Goal: Task Accomplishment & Management: Manage account settings

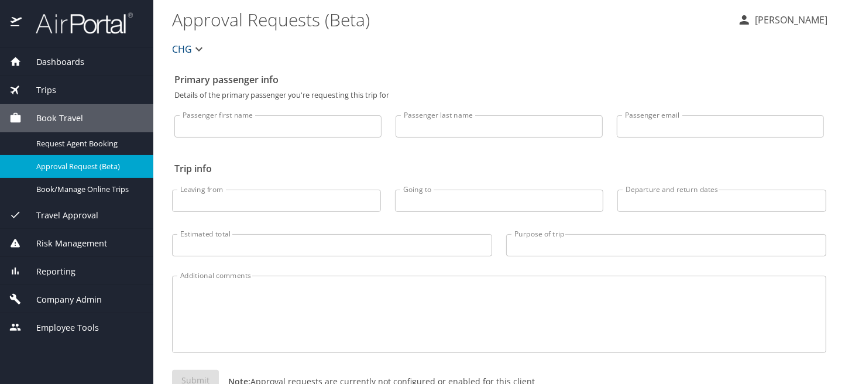
click at [56, 300] on span "Company Admin" at bounding box center [62, 299] width 80 height 13
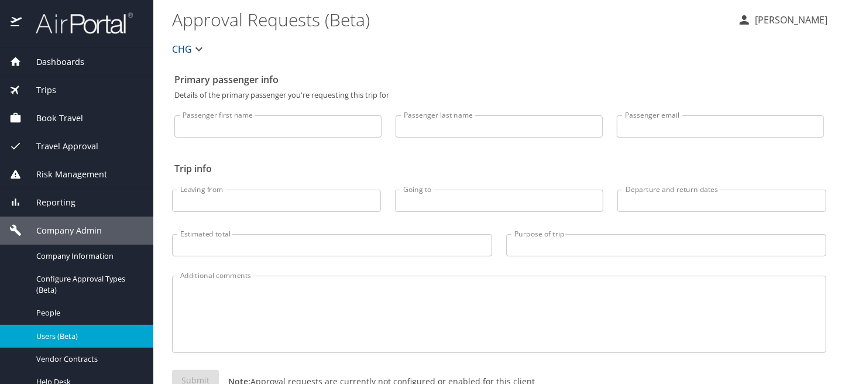
click at [54, 337] on span "Users (Beta)" at bounding box center [87, 336] width 103 height 11
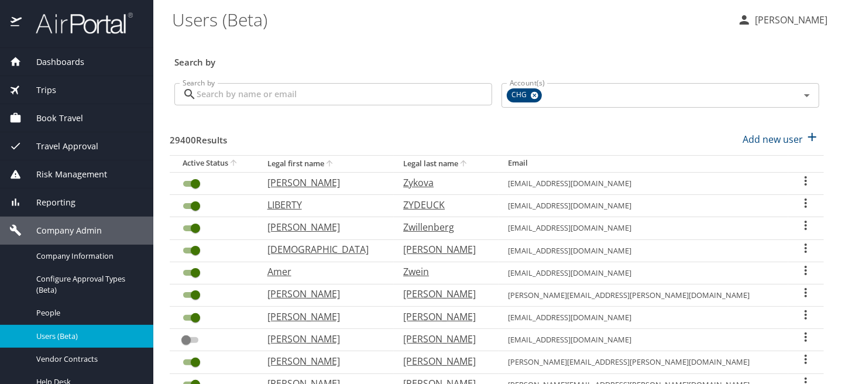
click at [234, 99] on input "Search by" at bounding box center [344, 94] width 295 height 22
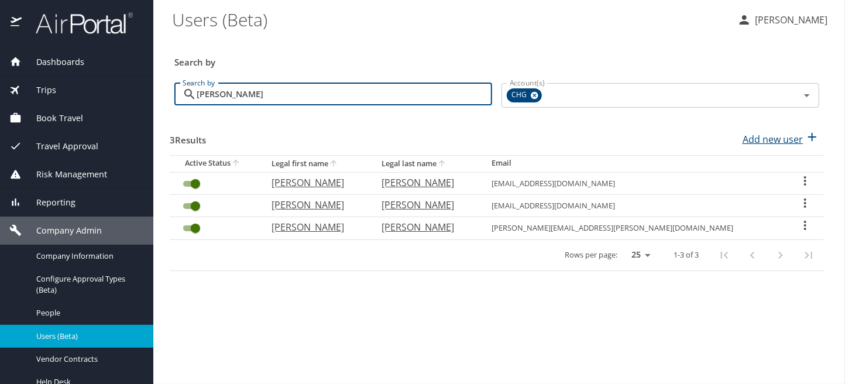
type input "[PERSON_NAME]"
click at [794, 136] on p "Add new user" at bounding box center [772, 139] width 60 height 14
select select "US"
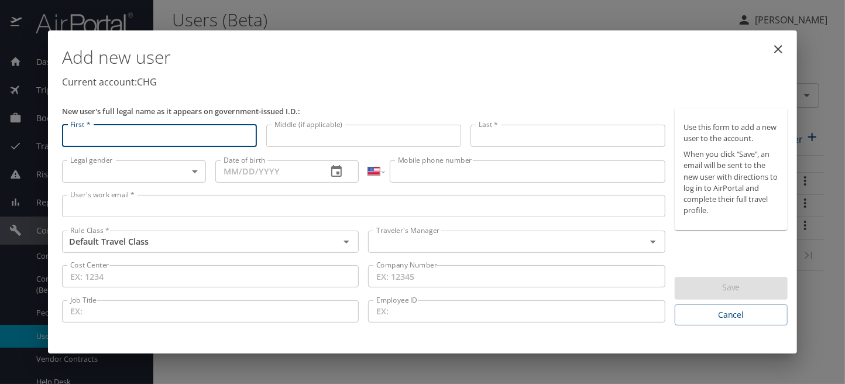
click at [90, 139] on input "First *" at bounding box center [159, 136] width 195 height 22
type input "solon"
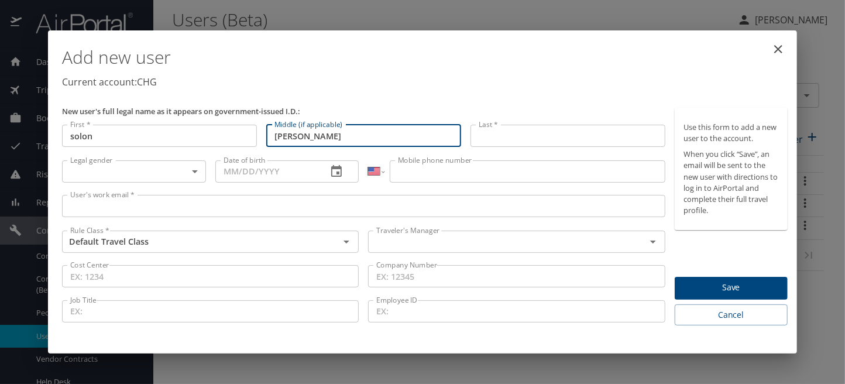
type input "[PERSON_NAME]"
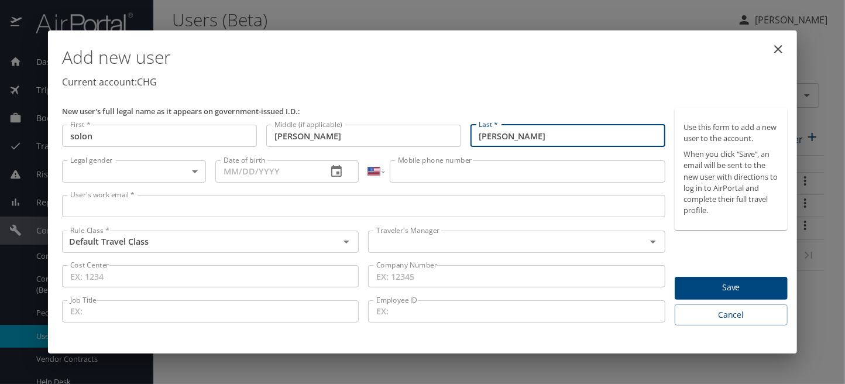
type input "[PERSON_NAME]"
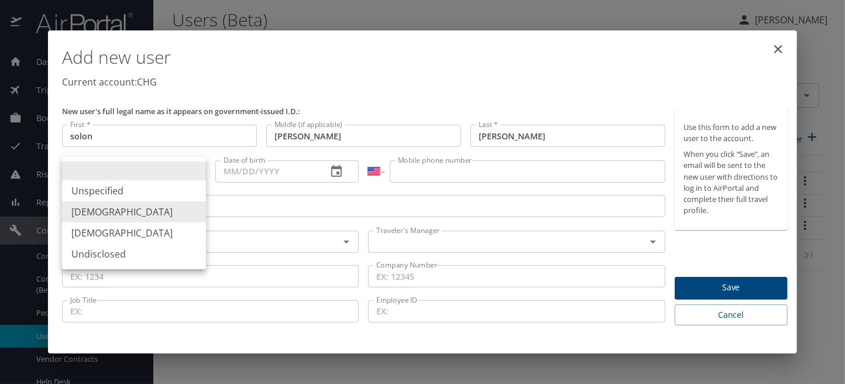
type input "[DEMOGRAPHIC_DATA]"
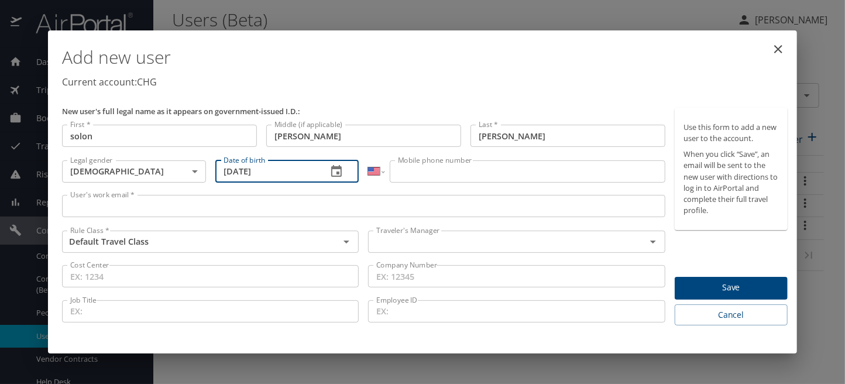
type input "[DATE]"
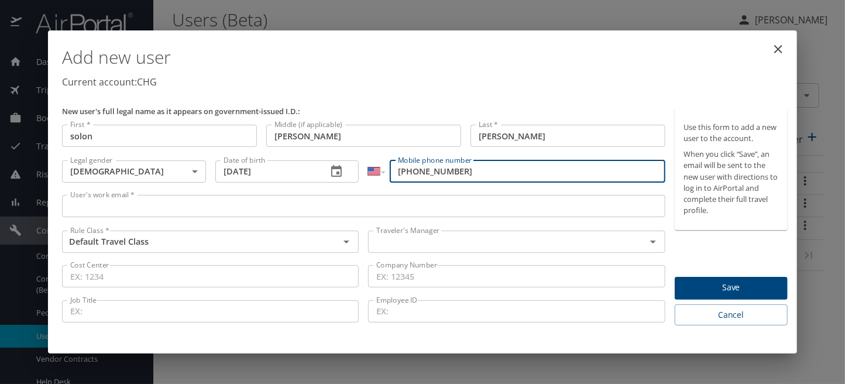
type input "[PHONE_NUMBER]"
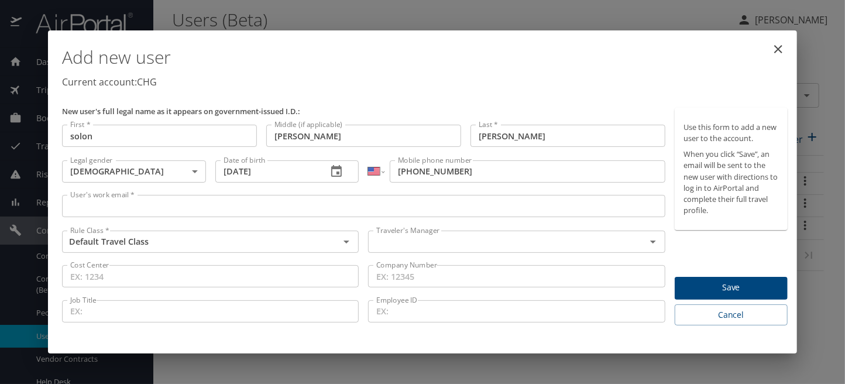
click at [95, 206] on input "User's work email *" at bounding box center [363, 206] width 603 height 22
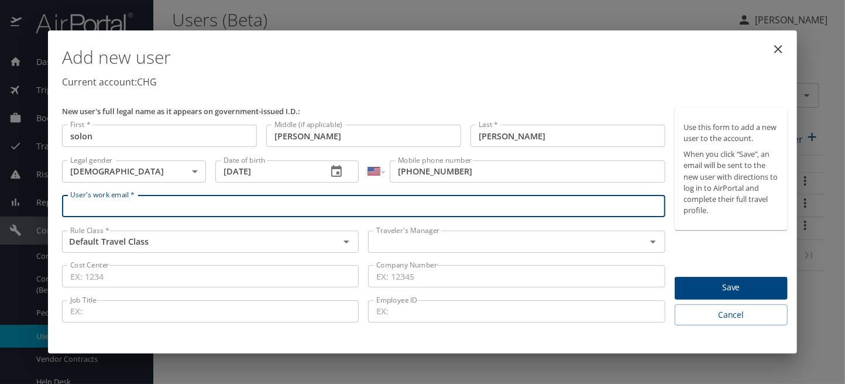
paste input "[EMAIL_ADDRESS][DOMAIN_NAME]"
type input "[EMAIL_ADDRESS][DOMAIN_NAME]"
click at [404, 243] on input "text" at bounding box center [498, 241] width 255 height 15
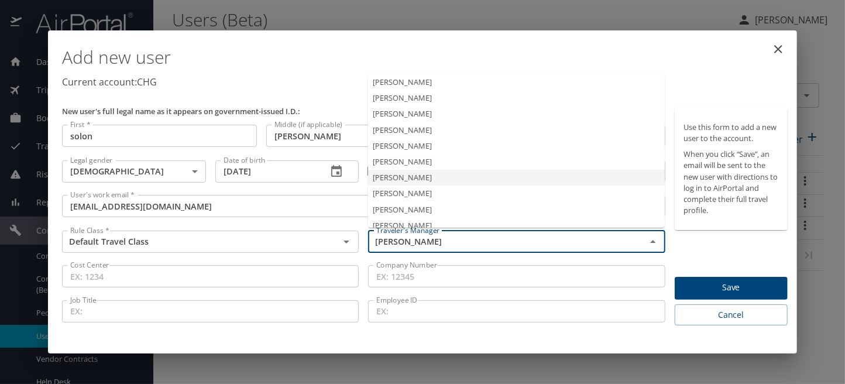
click at [415, 179] on li "[PERSON_NAME]" at bounding box center [516, 178] width 297 height 16
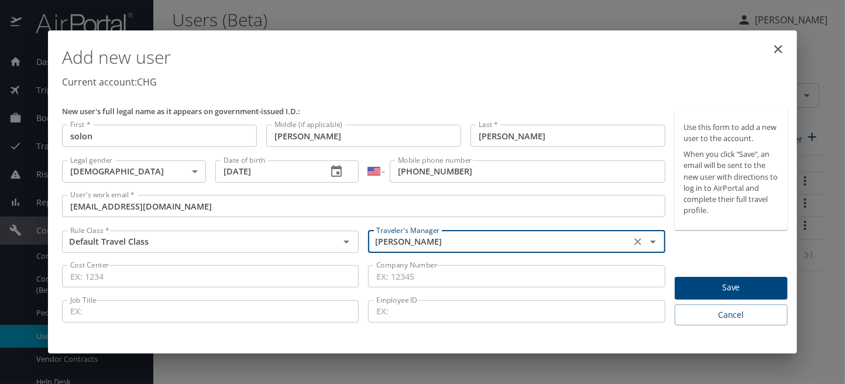
type input "[PERSON_NAME]"
click at [719, 280] on span "Save" at bounding box center [731, 287] width 94 height 15
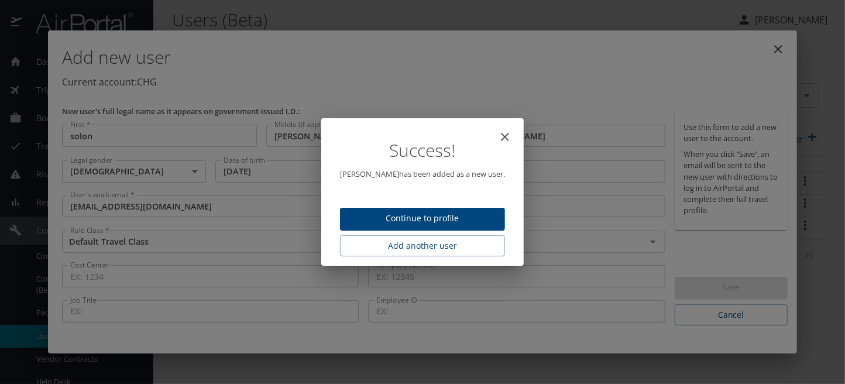
click at [416, 218] on span "Continue to profile" at bounding box center [422, 218] width 146 height 15
select select "US"
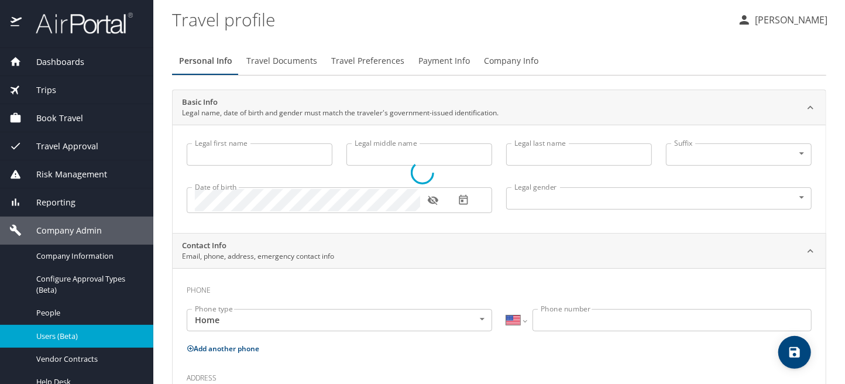
type input "solon"
type input "[PERSON_NAME]"
type input "[DEMOGRAPHIC_DATA]"
select select "US"
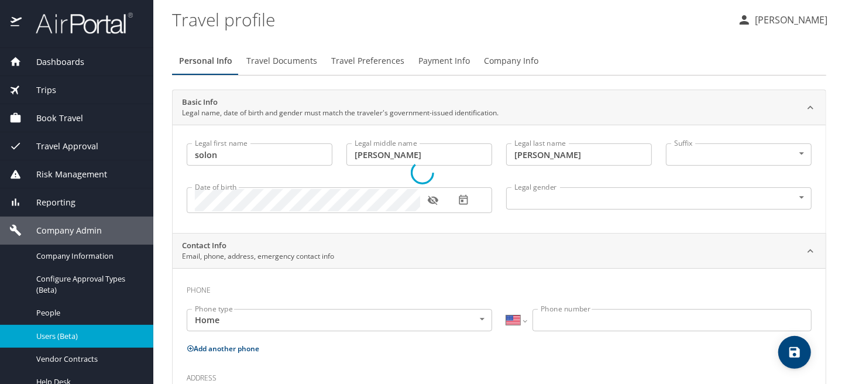
select select "US"
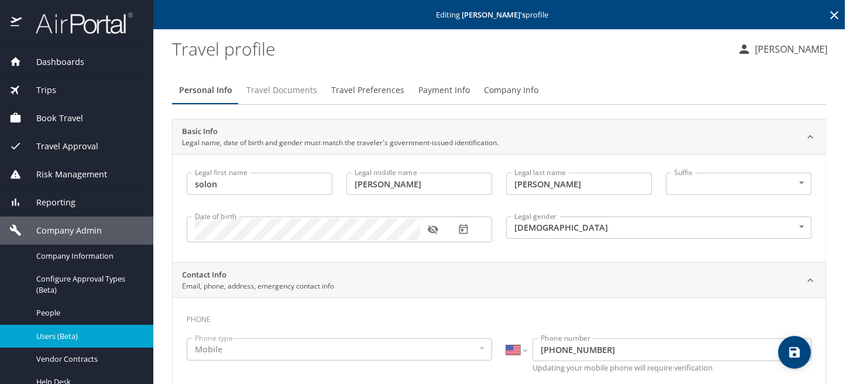
click at [281, 90] on span "Travel Documents" at bounding box center [281, 90] width 71 height 15
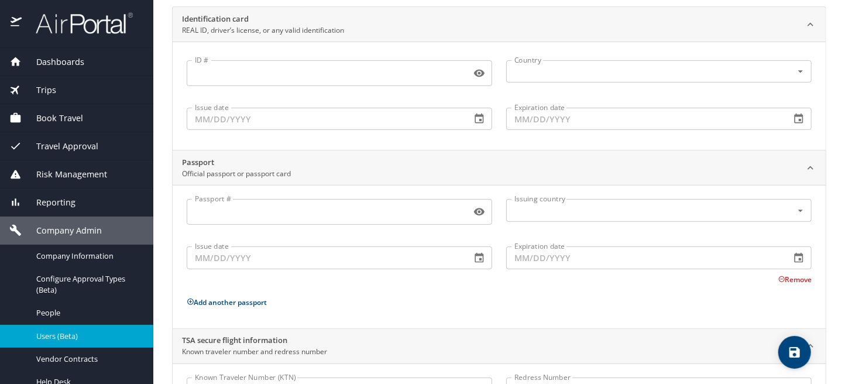
scroll to position [179, 0]
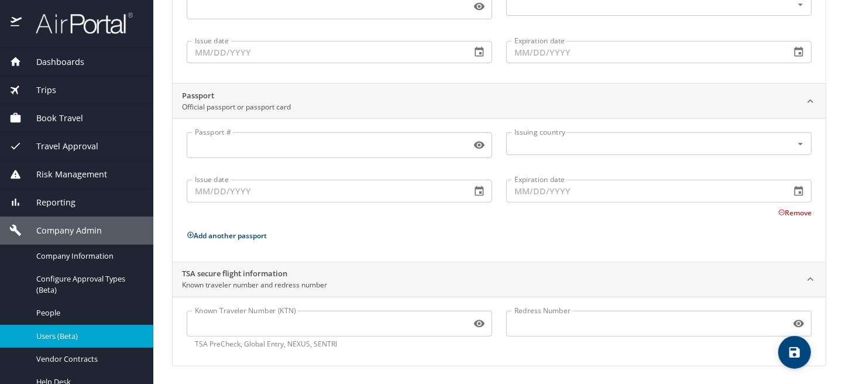
click at [217, 324] on input "Known Traveler Number (KTN)" at bounding box center [327, 323] width 280 height 22
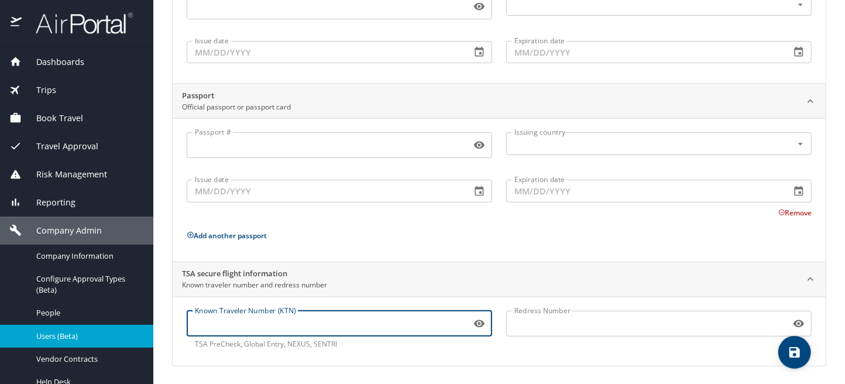
paste input "TT129H6SK"
type input "TT129H6SK"
click at [796, 349] on icon "save" at bounding box center [794, 352] width 14 height 14
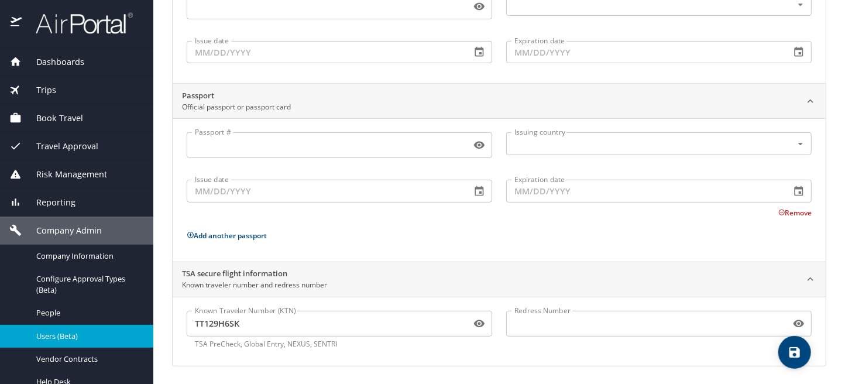
click at [807, 277] on icon at bounding box center [810, 279] width 6 height 4
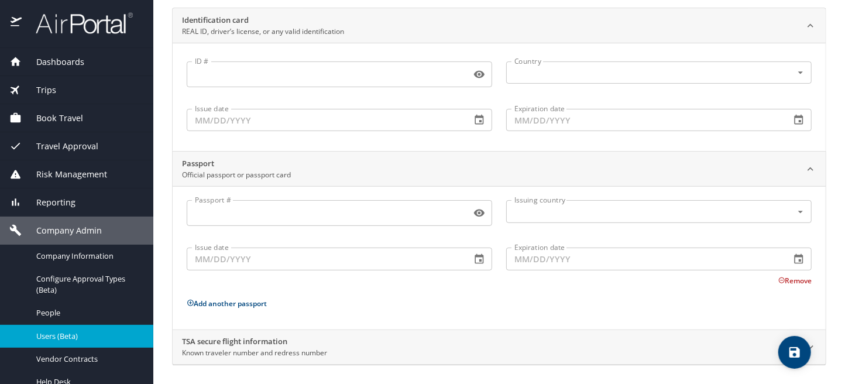
scroll to position [109, 0]
click at [812, 358] on div "TSA secure flight information Known traveler number and redress number" at bounding box center [499, 349] width 653 height 35
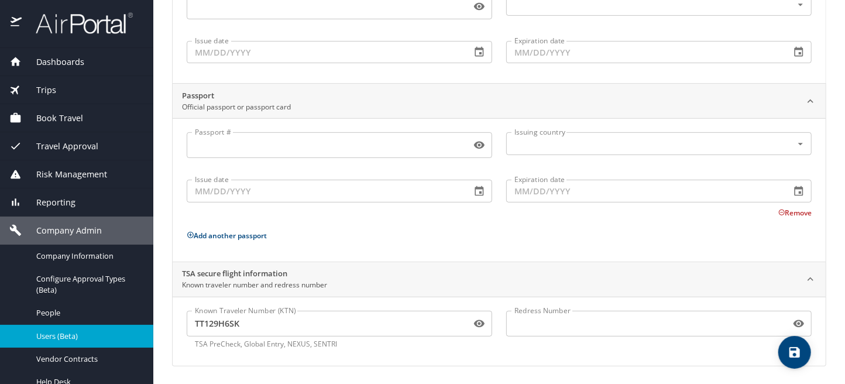
click at [507, 321] on input "Redress Number" at bounding box center [646, 323] width 280 height 22
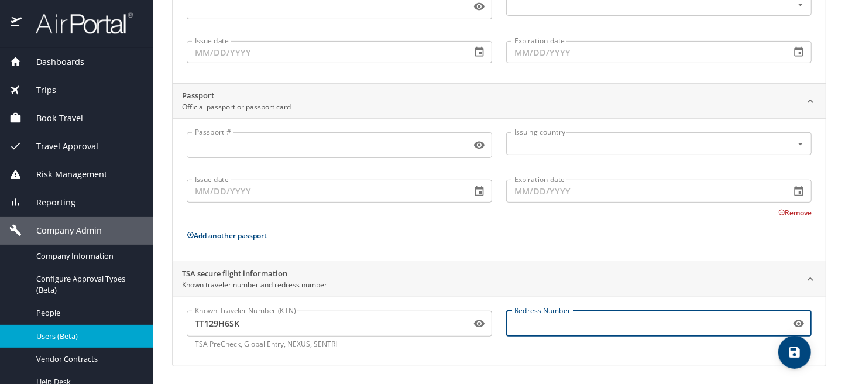
paste input "UZZY-35YGZ9"
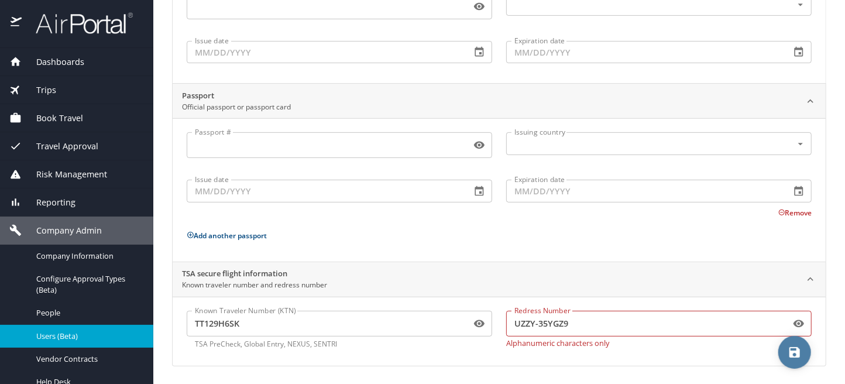
click at [797, 358] on icon "save" at bounding box center [794, 352] width 14 height 14
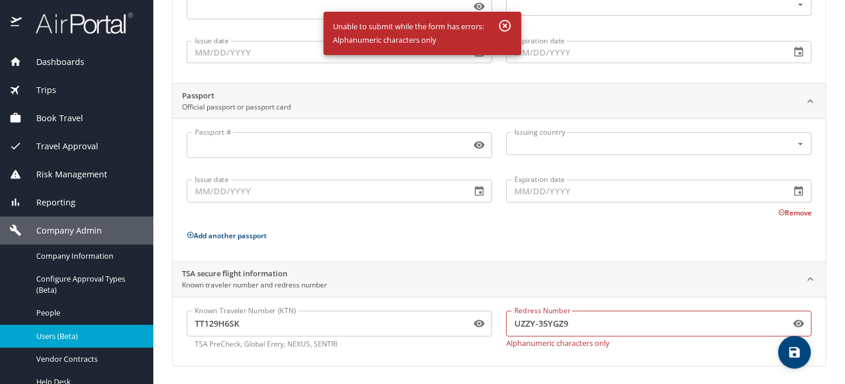
click at [532, 321] on input "UZZY-35YGZ9" at bounding box center [646, 323] width 280 height 22
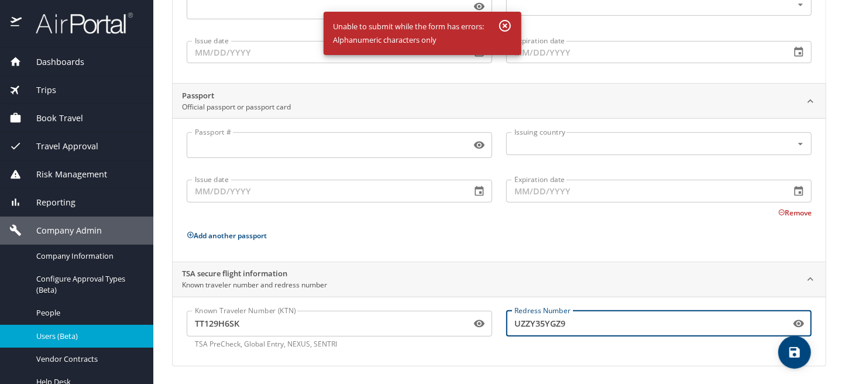
type input "UZZY35YGZ9"
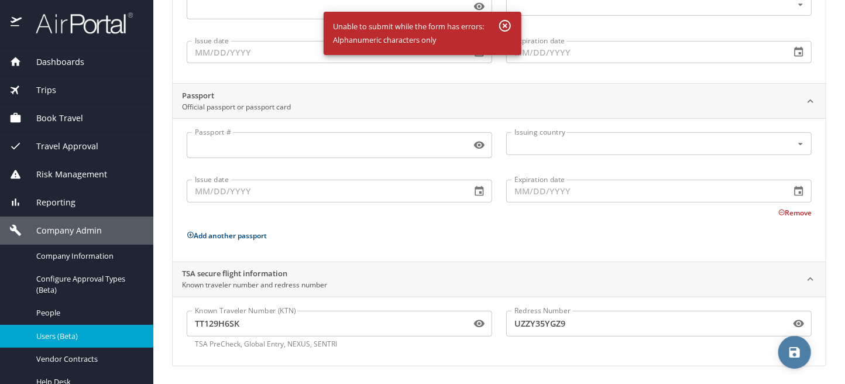
click at [790, 349] on icon "save" at bounding box center [794, 352] width 11 height 11
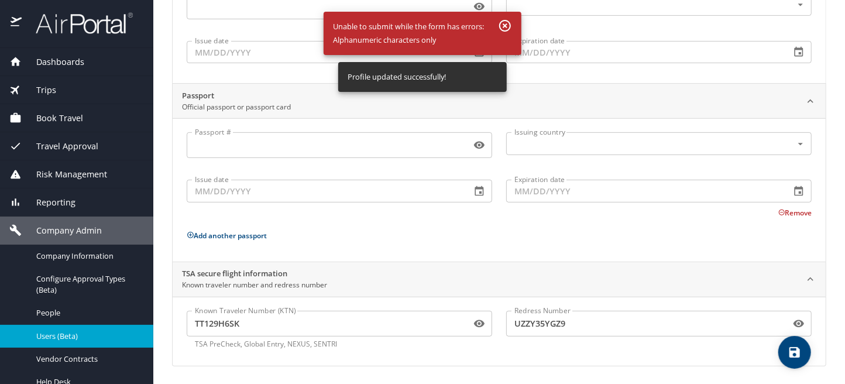
scroll to position [0, 0]
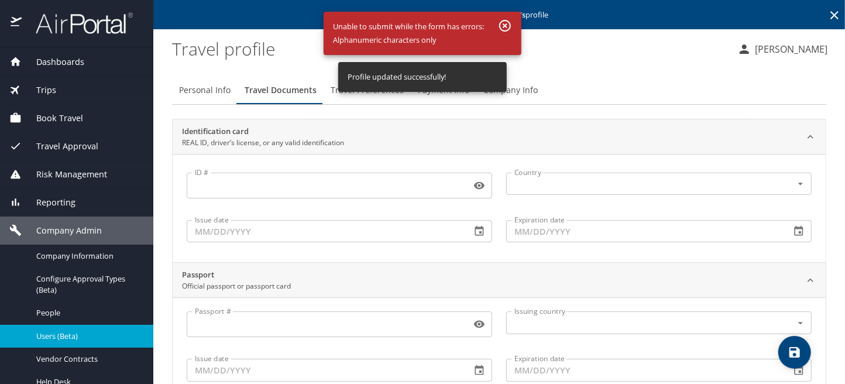
click at [347, 92] on div "Profile updated successfully!" at bounding box center [422, 76] width 168 height 37
click at [335, 87] on span "Travel Preferences" at bounding box center [367, 90] width 73 height 15
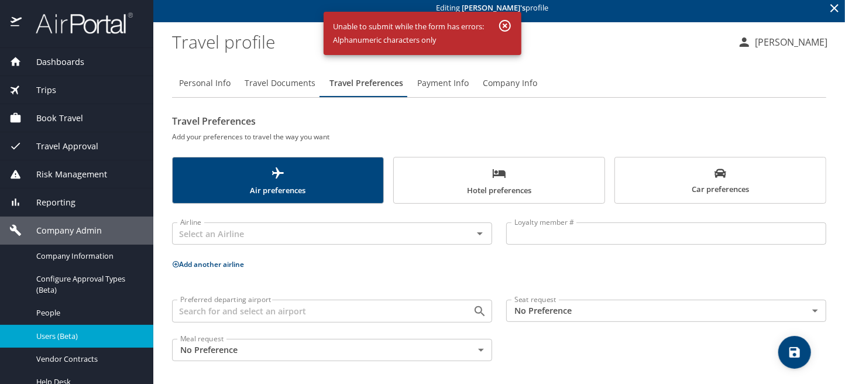
scroll to position [9, 0]
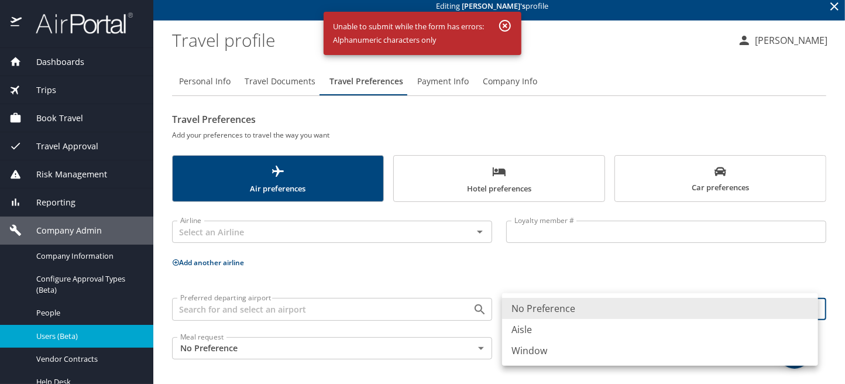
click at [810, 306] on body "Dashboards AirPortal 360™ Manager My Travel Dashboard Trips Airtinerary® Lookup…" at bounding box center [422, 192] width 845 height 384
drag, startPoint x: 532, startPoint y: 346, endPoint x: 537, endPoint y: 349, distance: 6.0
click at [533, 348] on li "Window" at bounding box center [660, 350] width 316 height 21
type input "Window"
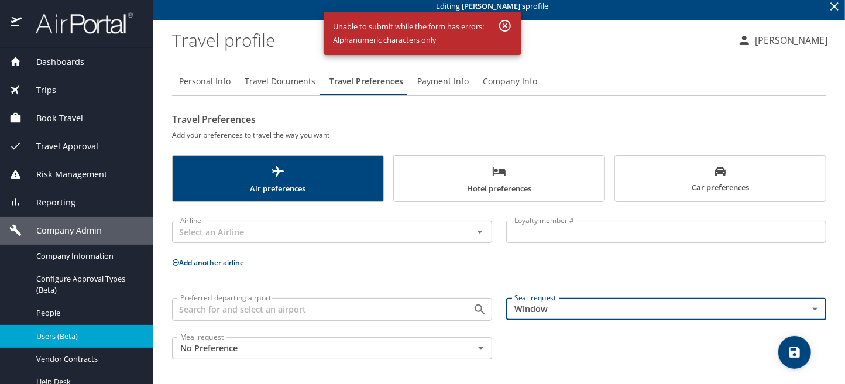
click at [796, 353] on icon "save" at bounding box center [794, 352] width 14 height 14
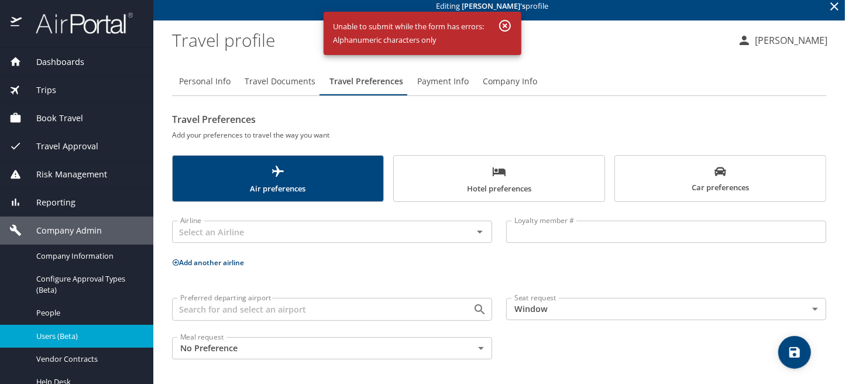
click at [504, 24] on icon "button" at bounding box center [505, 26] width 12 height 12
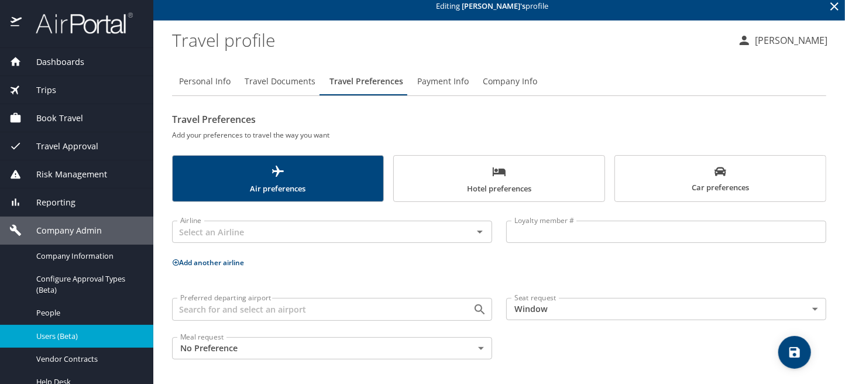
click at [795, 349] on icon "save" at bounding box center [794, 352] width 14 height 14
